Goal: Task Accomplishment & Management: Use online tool/utility

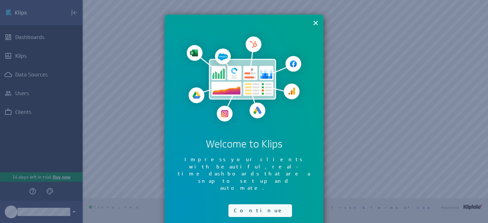
click at [251, 204] on button "Continue" at bounding box center [259, 210] width 63 height 13
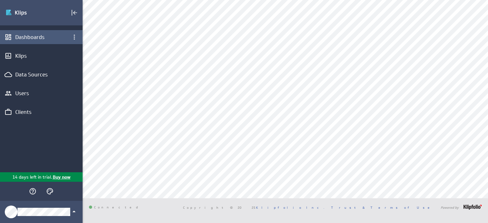
click at [38, 40] on div "Dashboards" at bounding box center [41, 37] width 52 height 7
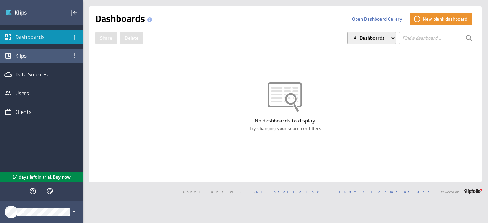
click at [27, 54] on div "Klips" at bounding box center [41, 55] width 52 height 7
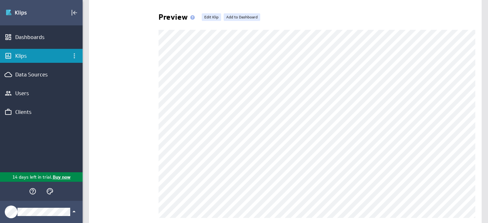
scroll to position [135, 0]
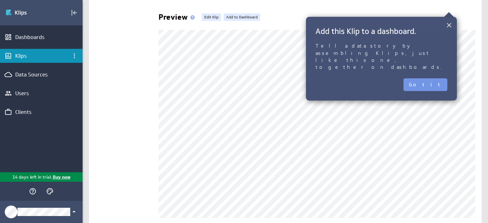
click at [451, 23] on button "×" at bounding box center [449, 25] width 6 height 13
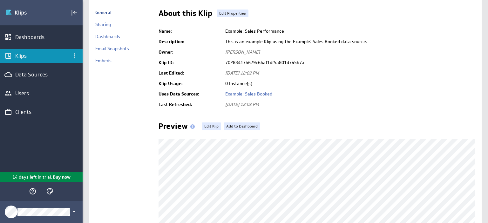
scroll to position [25, 0]
click at [238, 125] on link "Add to Dashboard" at bounding box center [242, 127] width 37 height 8
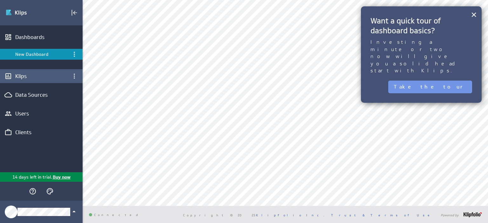
click at [34, 75] on div "Klips" at bounding box center [41, 76] width 52 height 7
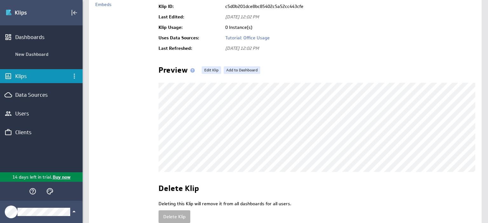
scroll to position [118, 0]
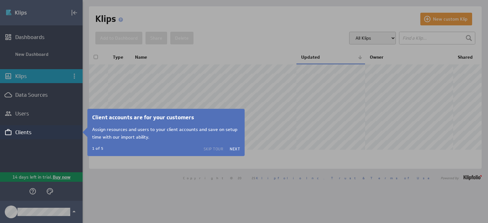
click at [215, 147] on button "Skip Tour" at bounding box center [214, 148] width 20 height 5
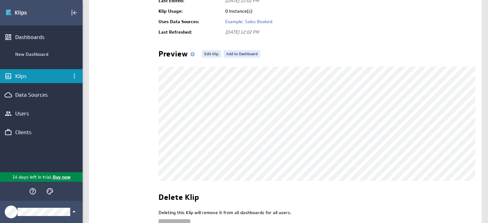
scroll to position [144, 0]
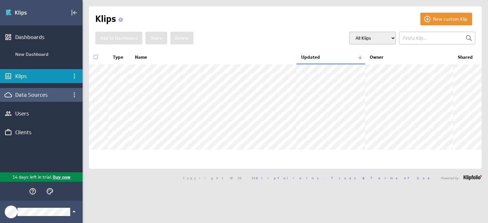
click at [40, 94] on div "Data Sources" at bounding box center [41, 94] width 52 height 7
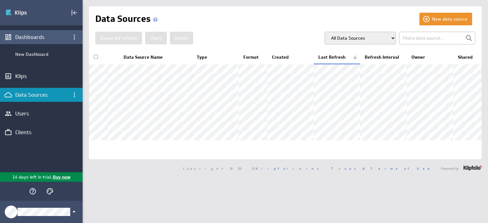
click at [38, 36] on div "Dashboards" at bounding box center [41, 37] width 52 height 7
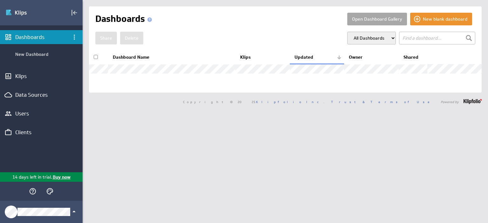
click at [365, 18] on button "Open Dashboard Gallery" at bounding box center [377, 19] width 60 height 13
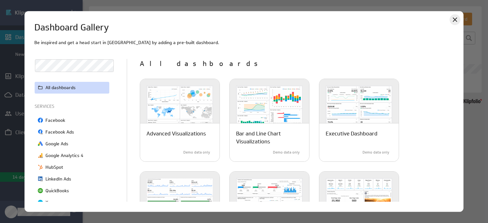
click at [457, 20] on icon "Close" at bounding box center [455, 20] width 8 height 8
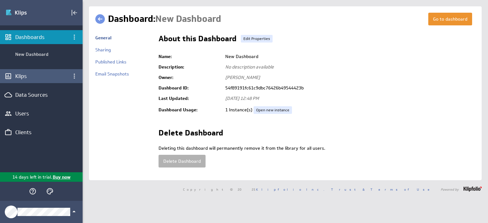
click at [35, 77] on div "Klips" at bounding box center [41, 76] width 52 height 7
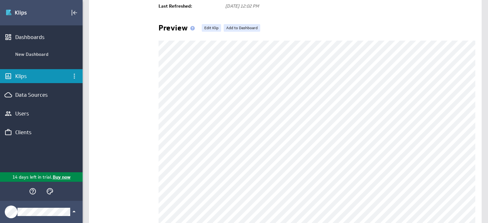
scroll to position [127, 0]
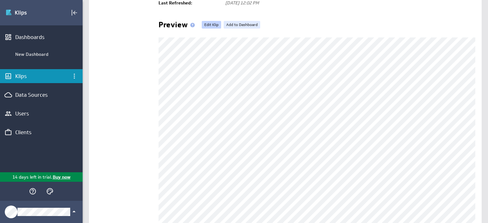
click at [211, 22] on link "Edit Klip" at bounding box center [211, 25] width 19 height 8
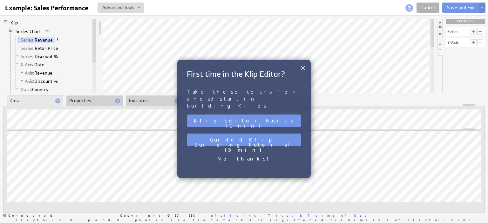
click at [302, 68] on button "×" at bounding box center [303, 68] width 6 height 13
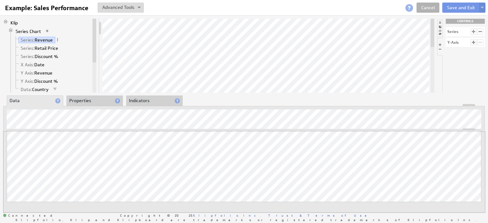
drag, startPoint x: 431, startPoint y: 104, endPoint x: 431, endPoint y: 186, distance: 82.5
click at [431, 186] on body "Help Example: Sales Performance Example: Sales Performance View Klip Source Cod…" at bounding box center [244, 111] width 488 height 223
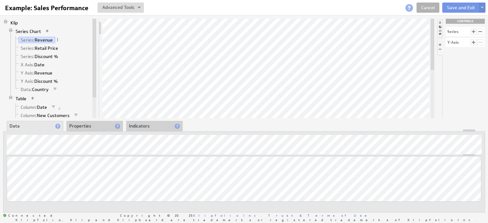
click at [444, 190] on div "Updating... Select a Function ARRAY DATE SELECT SLICE SUM Data Manipulation Log…" at bounding box center [244, 171] width 482 height 81
click at [50, 49] on link "Series: Retail Price" at bounding box center [39, 48] width 42 height 6
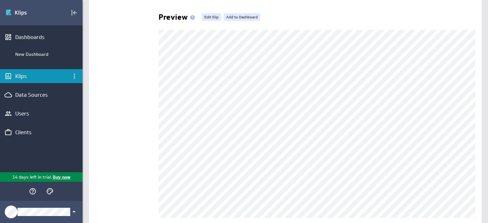
scroll to position [135, 0]
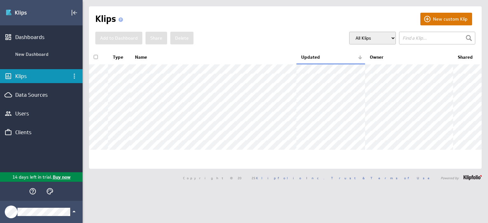
click at [433, 18] on button "New custom Klip" at bounding box center [446, 19] width 52 height 13
